Goal: Information Seeking & Learning: Check status

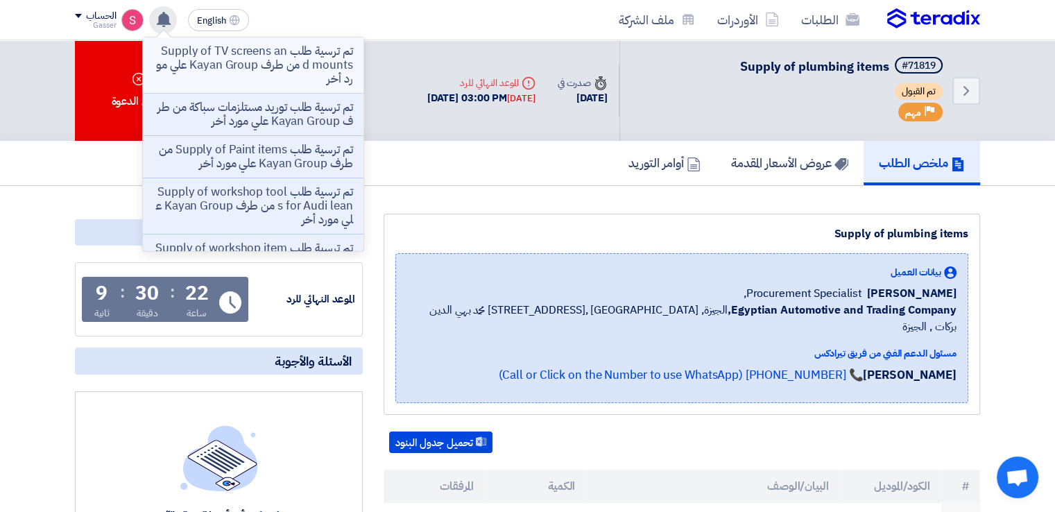
click at [292, 61] on p "تم ترسية طلب Supply of TV screens and mounts من طرف Kayan Group علي مورد أخر" at bounding box center [253, 65] width 198 height 42
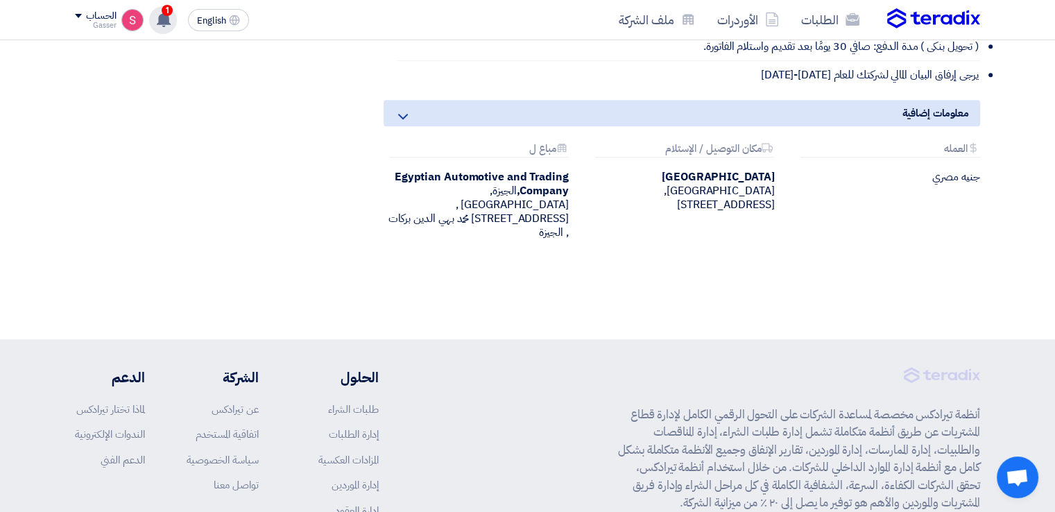
scroll to position [231, 0]
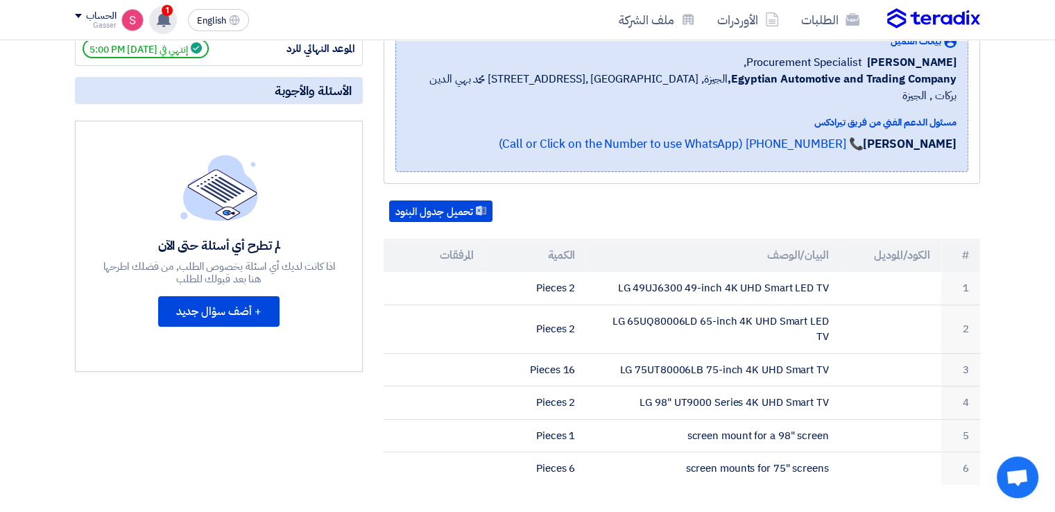
click at [168, 12] on span "1" at bounding box center [167, 10] width 11 height 11
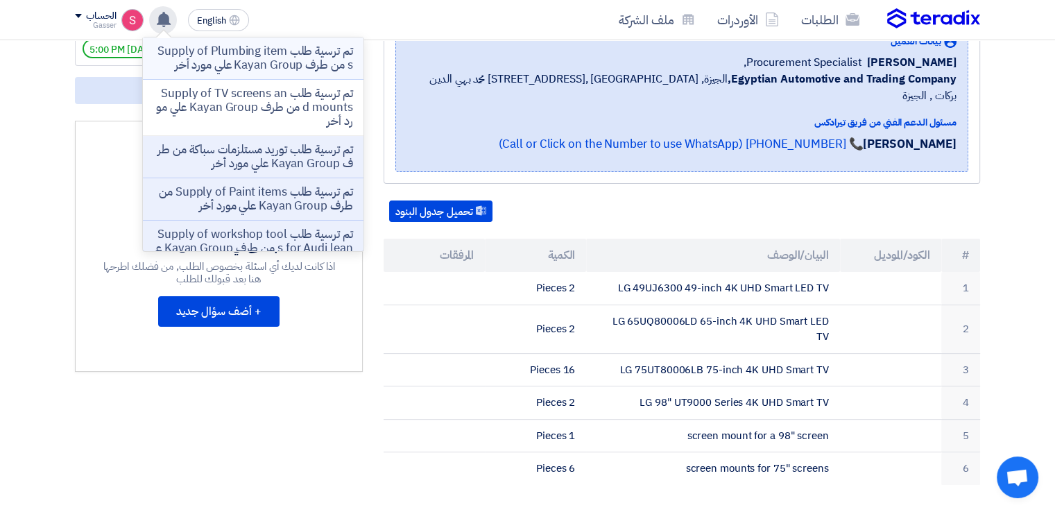
click at [337, 65] on p "تم ترسية طلب Supply of Plumbing items من طرف Kayan Group علي مورد أخر" at bounding box center [253, 58] width 198 height 28
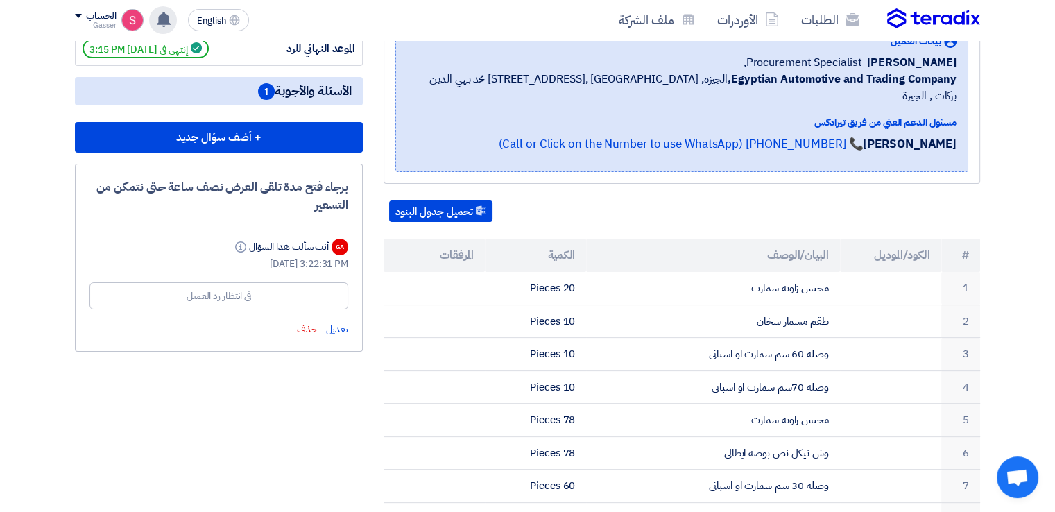
click at [162, 18] on use at bounding box center [164, 19] width 14 height 15
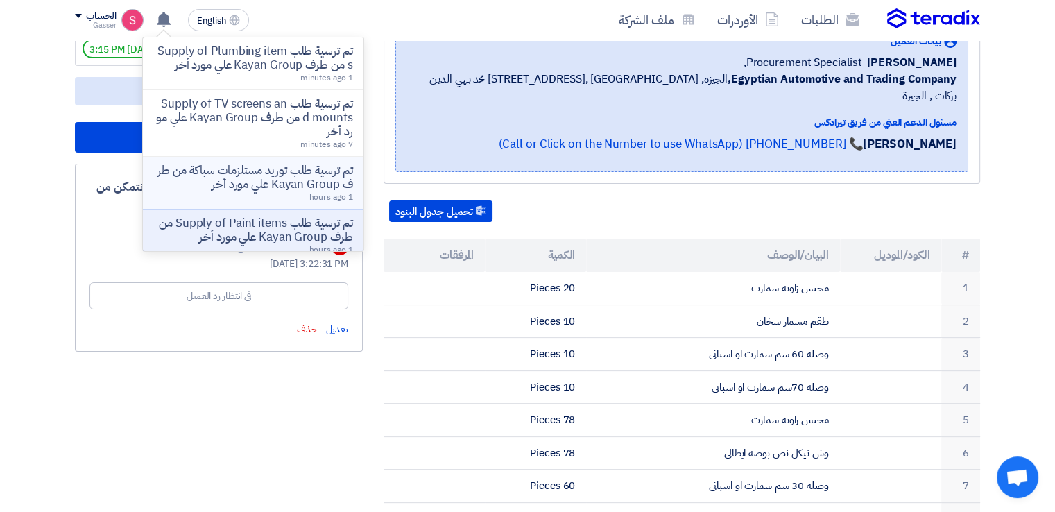
click at [236, 183] on p "تم ترسية طلب توريد مستلزمات سباكة من طرف Kayan Group علي مورد أخر" at bounding box center [253, 178] width 198 height 28
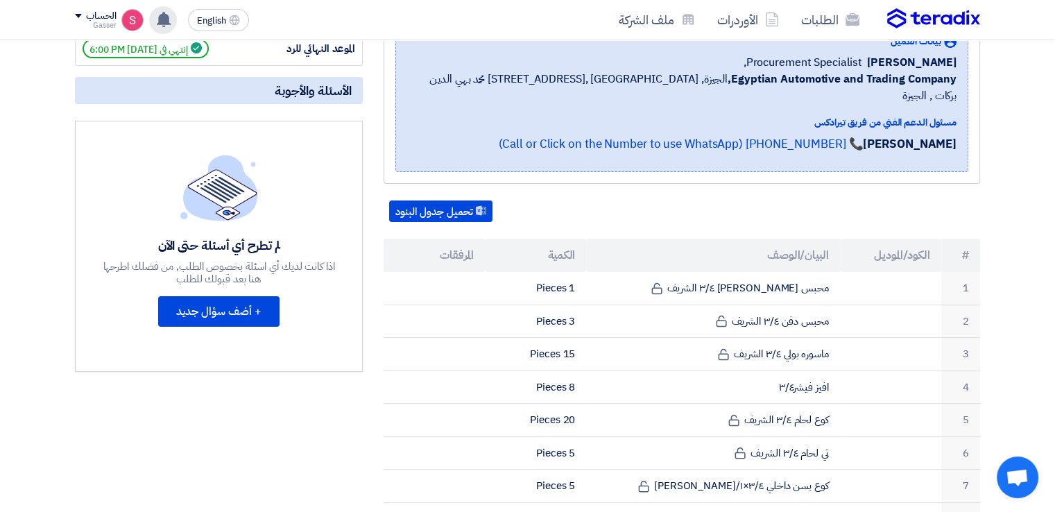
click at [175, 17] on div "تم ترسية طلب Supply of Plumbing items من طرف Kayan Group علي مورد أخر تم ترسية …" at bounding box center [163, 20] width 28 height 28
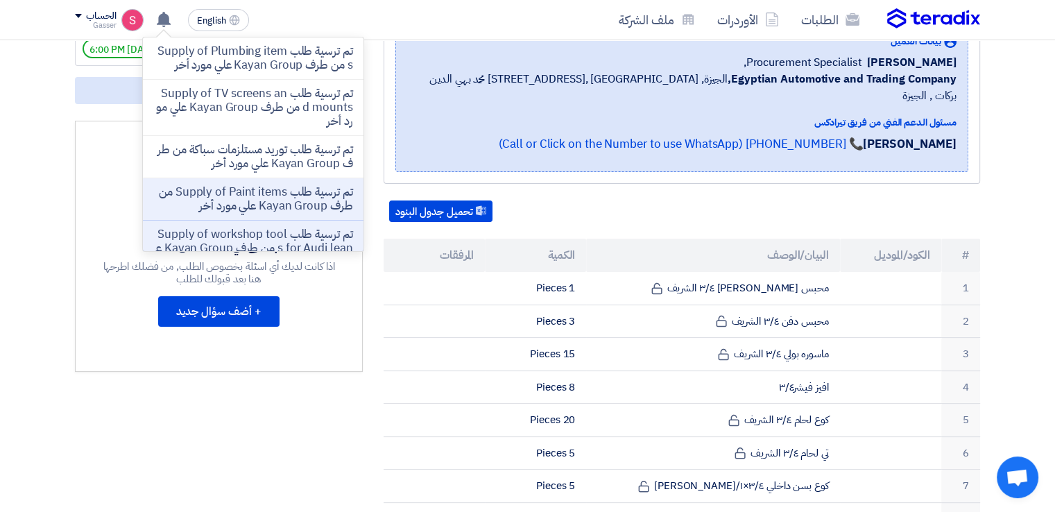
click at [276, 213] on p "تم ترسية طلب Supply of Paint items من طرف Kayan Group علي مورد أخر" at bounding box center [253, 199] width 198 height 28
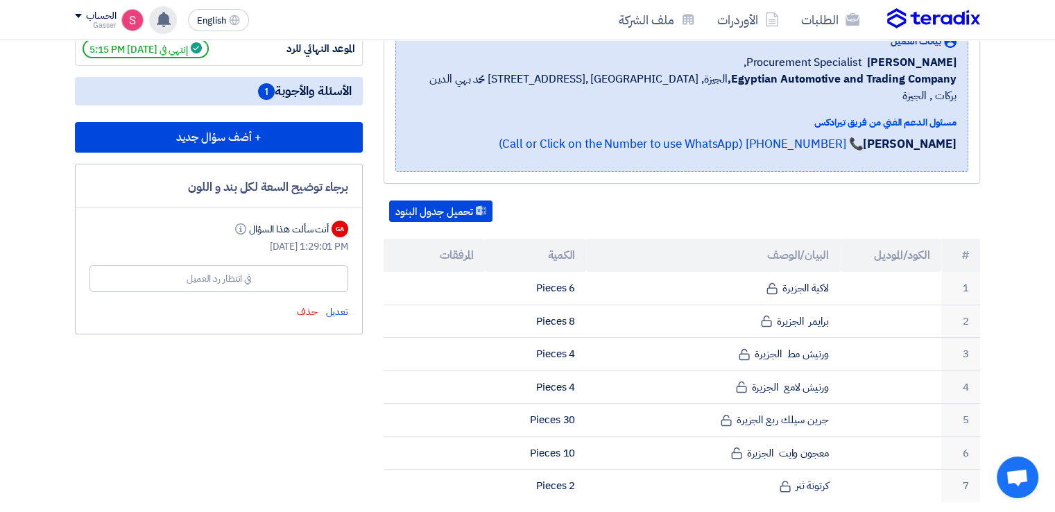
click at [161, 15] on use at bounding box center [164, 19] width 14 height 15
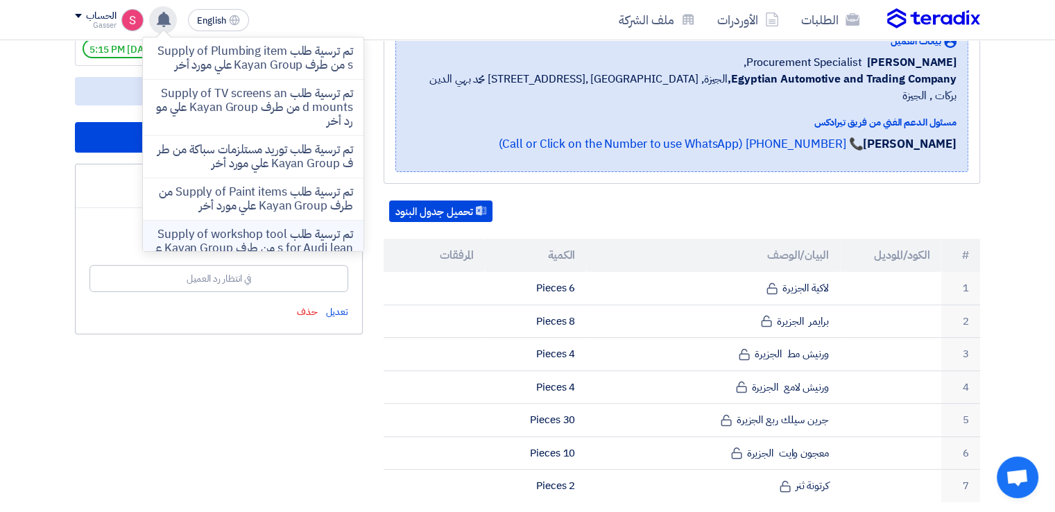
click at [314, 248] on p "تم ترسية طلب Supply of workshop tools for Audi lean من طرف Kayan Group علي مورد…" at bounding box center [253, 249] width 198 height 42
